Goal: Transaction & Acquisition: Purchase product/service

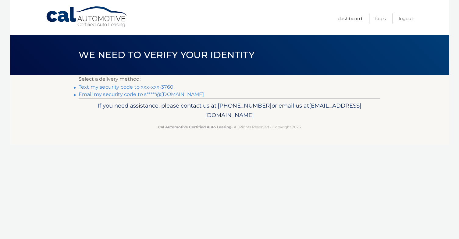
click at [160, 86] on link "Text my security code to xxx-xxx-3760" at bounding box center [126, 87] width 95 height 6
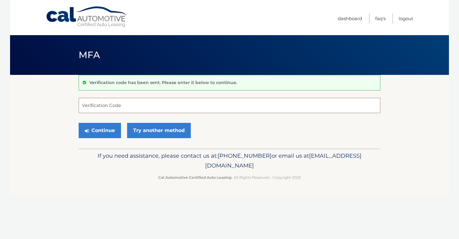
click at [133, 104] on input "Verification Code" at bounding box center [230, 105] width 302 height 15
type input "830218"
click at [105, 130] on button "Continue" at bounding box center [100, 130] width 42 height 15
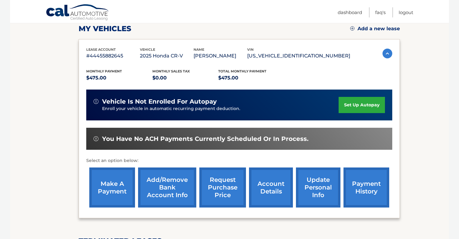
scroll to position [82, 0]
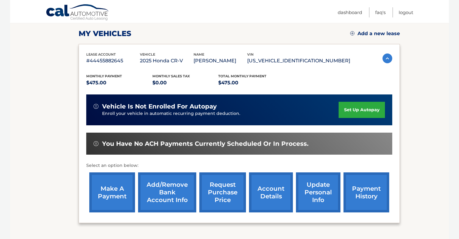
click at [113, 196] on link "make a payment" at bounding box center [112, 192] width 46 height 40
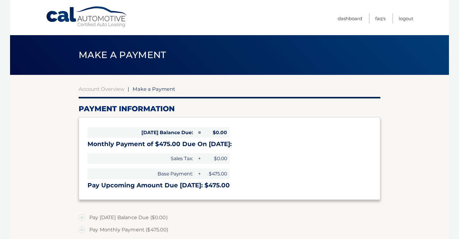
select select "ZGY5MTU0OWItMzgxNS00MjY5LThkNDAtZmM4ZWVhY2EwYmEz"
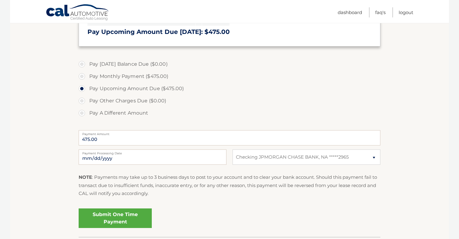
scroll to position [156, 0]
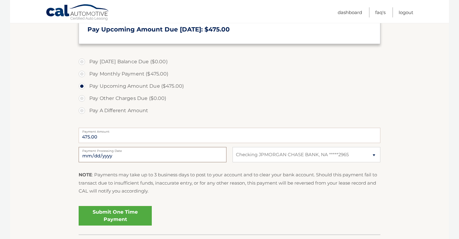
click at [109, 155] on input "2025-10-08" at bounding box center [153, 154] width 148 height 15
click at [124, 212] on link "Submit One Time Payment" at bounding box center [115, 216] width 73 height 20
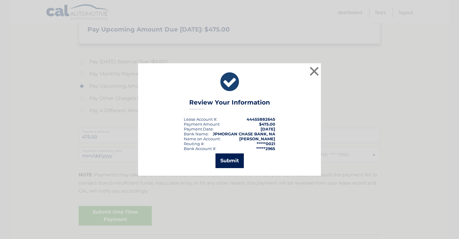
click at [230, 160] on button "Submit" at bounding box center [230, 160] width 28 height 15
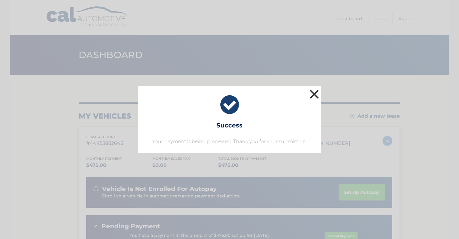
click at [314, 95] on button "×" at bounding box center [314, 94] width 12 height 12
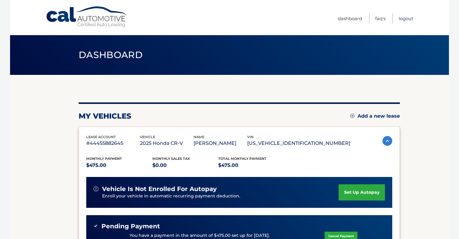
click at [407, 19] on link "Logout" at bounding box center [406, 18] width 15 height 10
